Goal: Find specific page/section: Find specific page/section

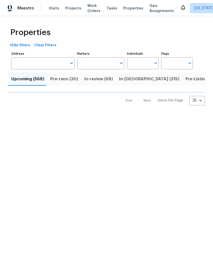
click at [108, 68] on input "Markets" at bounding box center [97, 63] width 40 height 12
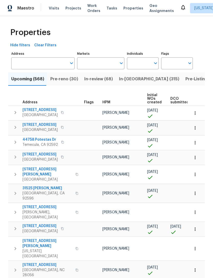
click at [95, 64] on input "Markets" at bounding box center [97, 63] width 40 height 12
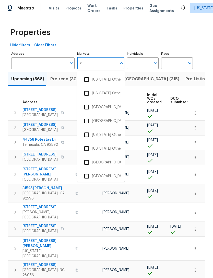
type input "ok"
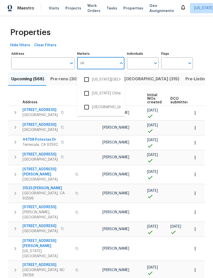
click at [88, 78] on input "checkbox" at bounding box center [86, 79] width 11 height 11
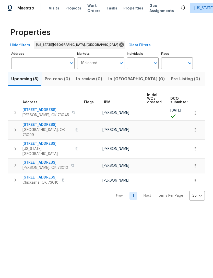
click at [206, 77] on span "Listed (8)" at bounding box center [215, 78] width 19 height 7
